Goal: Use online tool/utility: Utilize a website feature to perform a specific function

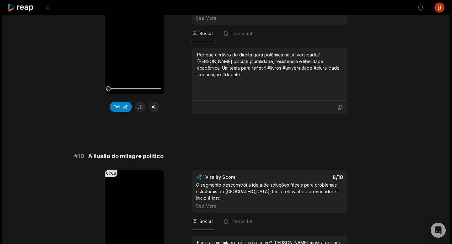
scroll to position [1699, 0]
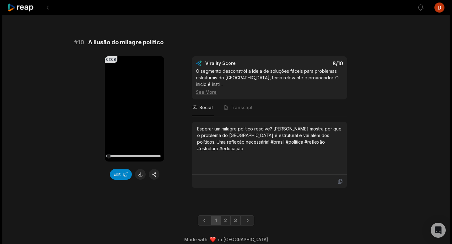
click at [236, 216] on link "3" at bounding box center [235, 221] width 10 height 10
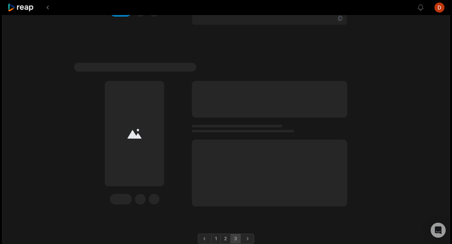
scroll to position [1318, 0]
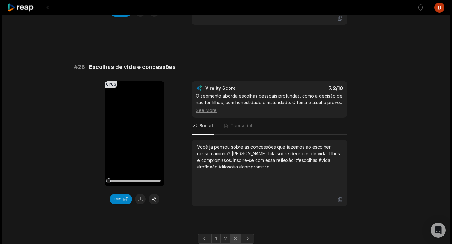
click at [236, 234] on link "3" at bounding box center [235, 239] width 10 height 10
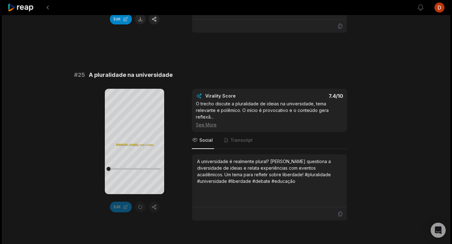
scroll to position [751, 0]
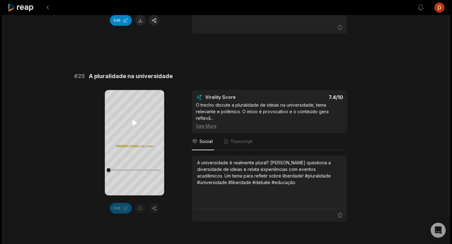
click at [135, 122] on icon at bounding box center [134, 122] width 5 height 5
drag, startPoint x: 113, startPoint y: 171, endPoint x: 103, endPoint y: 171, distance: 10.0
click at [103, 171] on div "Your browser does not support mp4 format. [PERSON_NAME], você é contra isso aco…" at bounding box center [226, 156] width 304 height 132
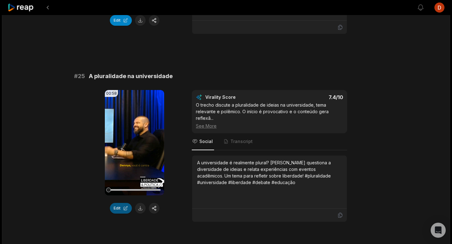
click at [120, 203] on button "Edit" at bounding box center [121, 208] width 22 height 11
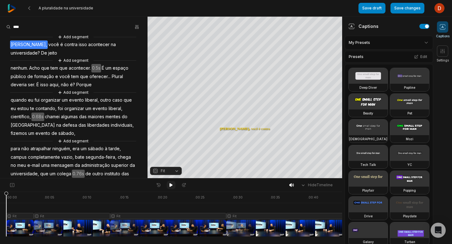
click at [171, 185] on icon at bounding box center [171, 185] width 3 height 4
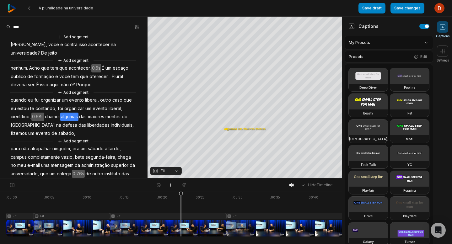
click at [40, 118] on span "0.68s" at bounding box center [37, 117] width 13 height 8
click at [42, 107] on button "Remove gap" at bounding box center [39, 107] width 40 height 9
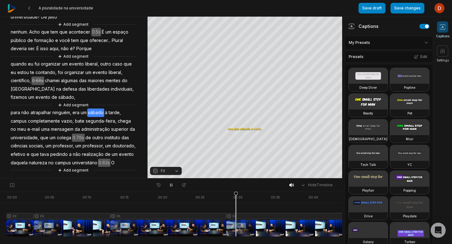
scroll to position [46, 0]
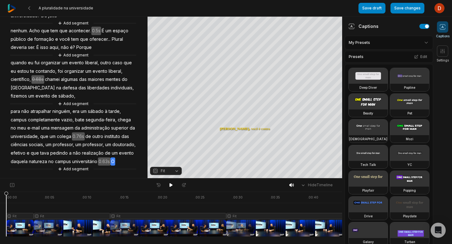
click at [111, 162] on span "O" at bounding box center [113, 162] width 5 height 8
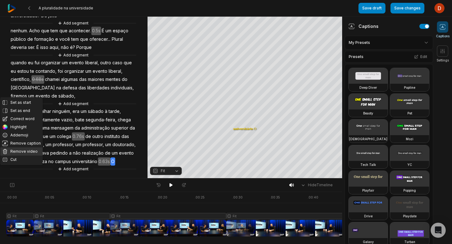
click at [27, 148] on button "Remove video" at bounding box center [21, 152] width 42 height 8
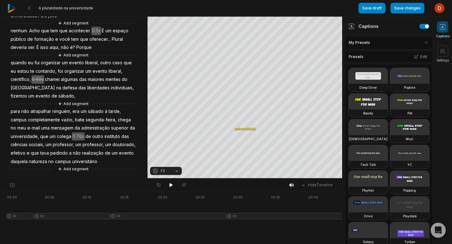
scroll to position [37, 0]
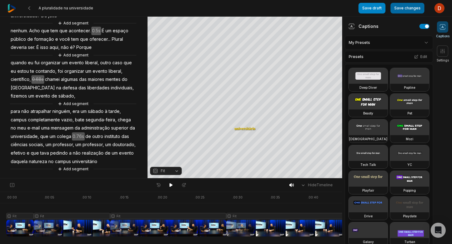
click at [415, 7] on button "Save changes" at bounding box center [408, 8] width 34 height 11
